Goal: Information Seeking & Learning: Understand process/instructions

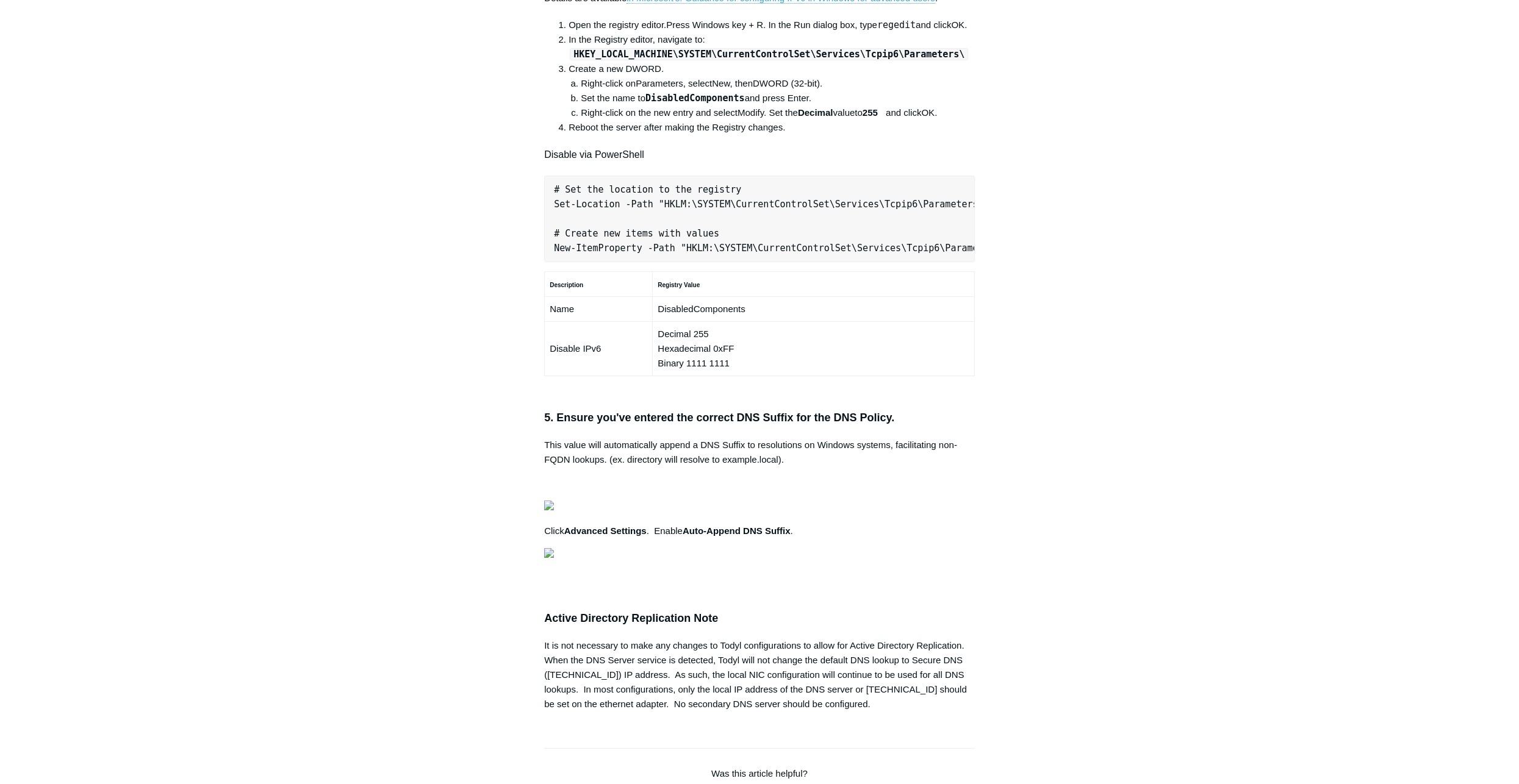
copy pre "New-NetFirewallRule -DisplayName "Todyl SGN Network" -Direction Inbound -Progra…"
click at [497, 406] on aside "Articles in this section Secure DNS - Single-Label Domains Using 3rd Party DNS …" at bounding box center [465, 270] width 120 height 1661
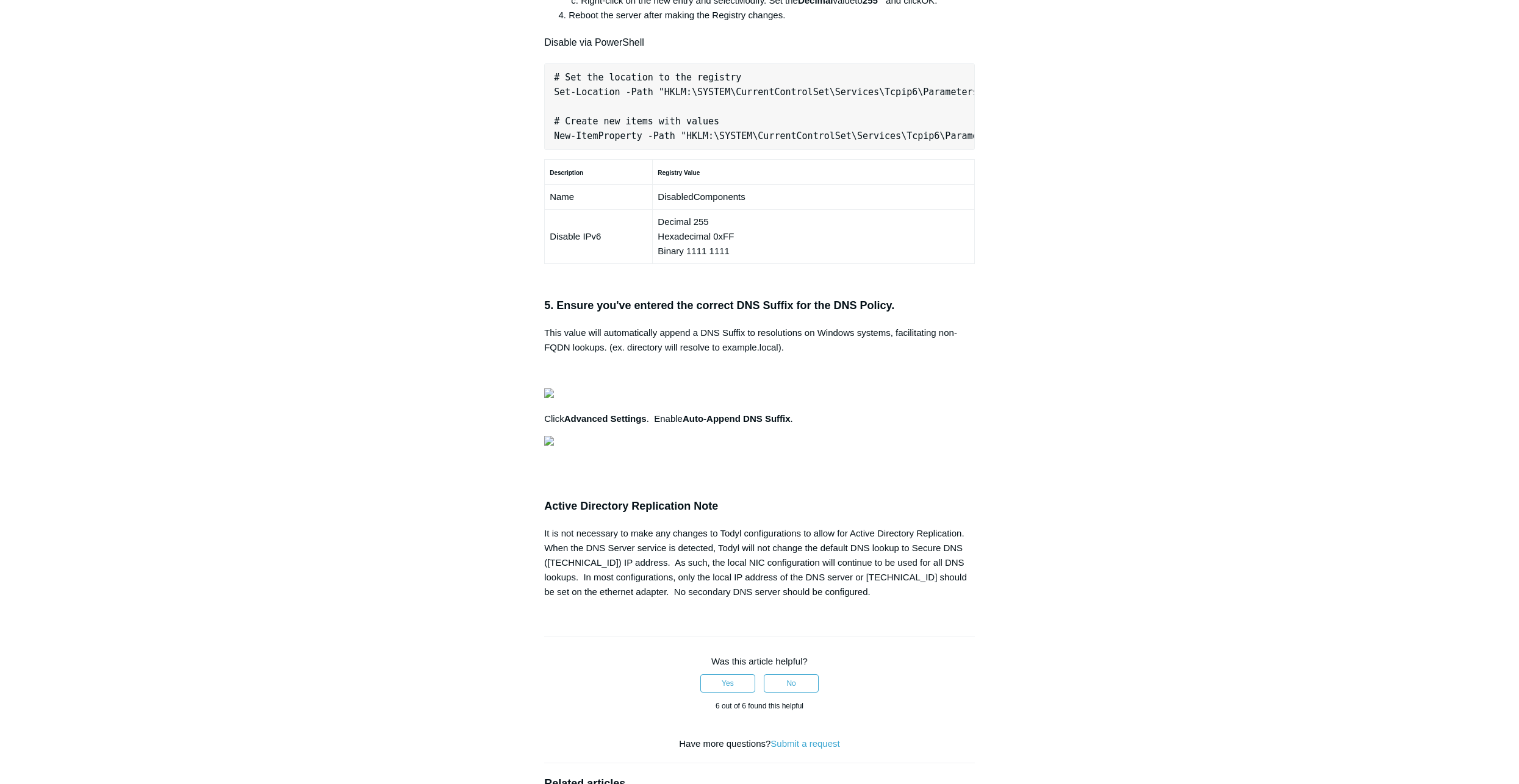
scroll to position [792, 0]
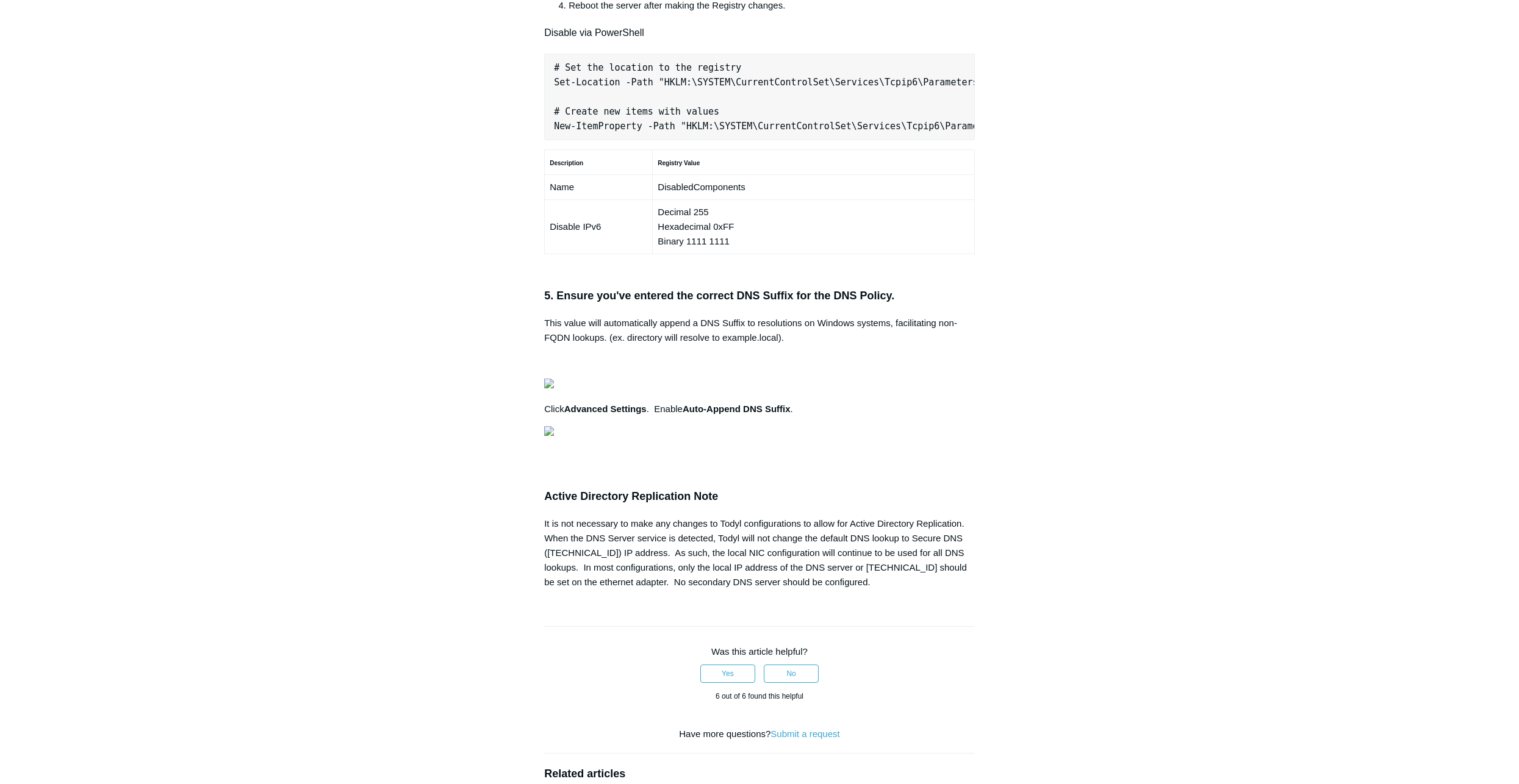
copy ol "HKEY_LOCAL_MACHINE\SYSTEM\CurrentControlSet\Services\Tcpip6\Parameters\"
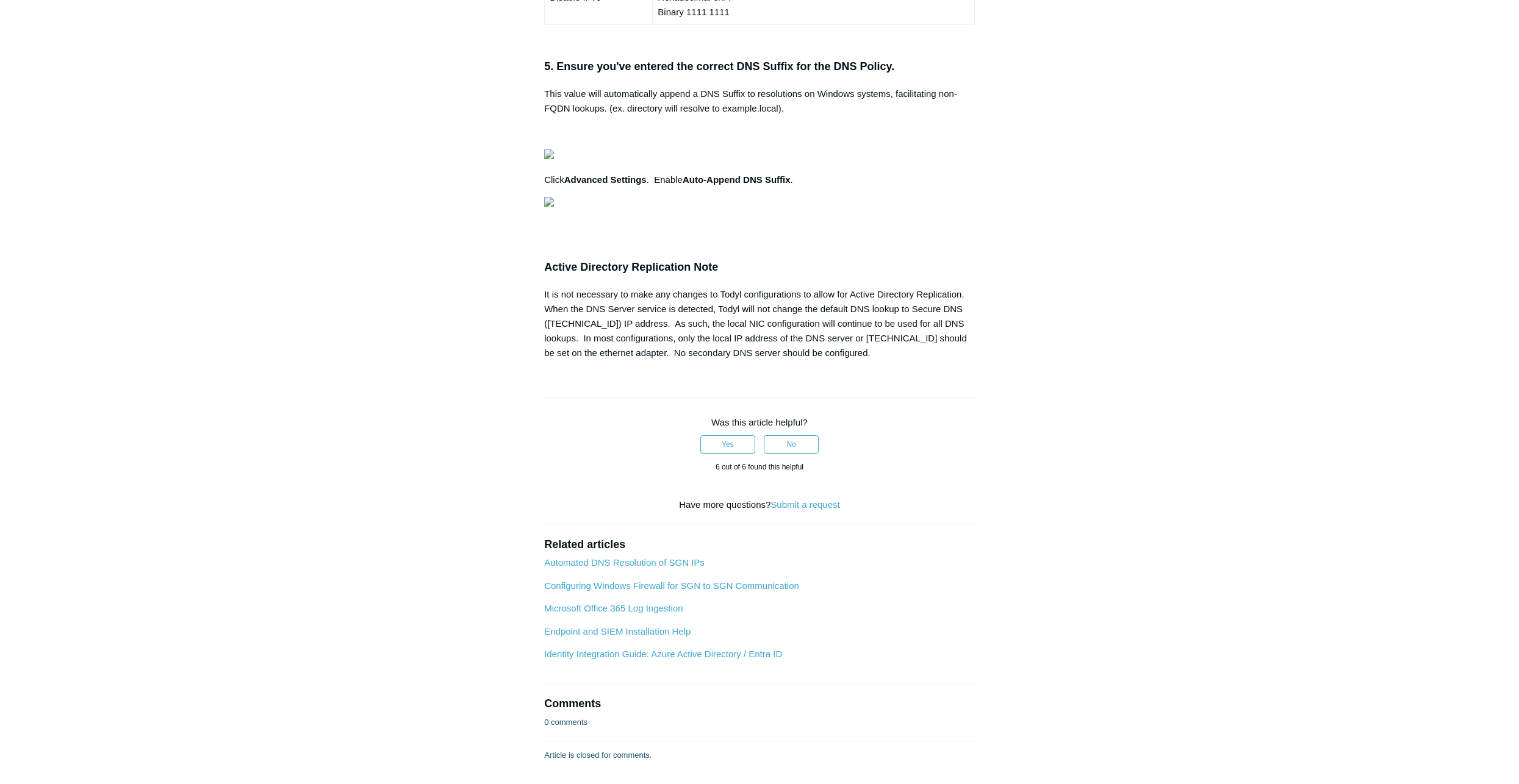
scroll to position [853, 0]
